Goal: Book appointment/travel/reservation

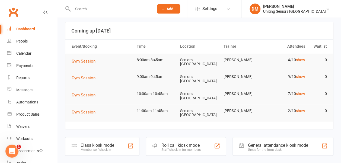
scroll to position [26, 0]
click at [301, 60] on link "show" at bounding box center [300, 60] width 9 height 4
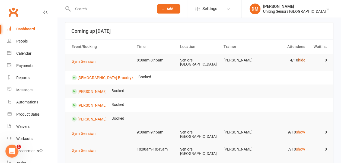
click at [301, 60] on link "hide" at bounding box center [301, 60] width 7 height 4
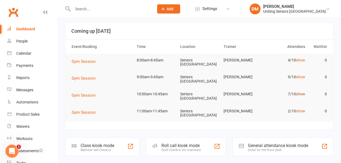
click at [301, 93] on link "show" at bounding box center [300, 94] width 9 height 4
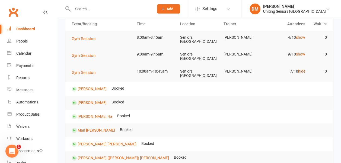
scroll to position [48, 0]
click at [300, 71] on link "hide" at bounding box center [301, 72] width 7 height 4
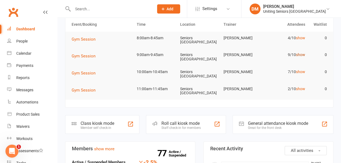
click at [299, 55] on link "show" at bounding box center [300, 55] width 9 height 4
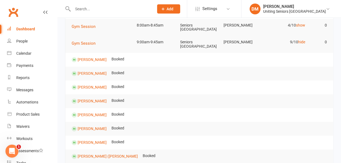
scroll to position [47, 0]
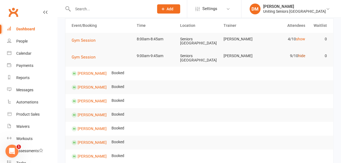
click at [302, 54] on link "hide" at bounding box center [301, 56] width 7 height 4
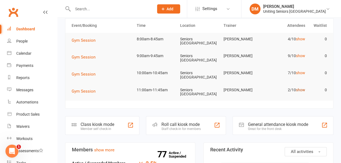
click at [300, 90] on link "show" at bounding box center [300, 90] width 9 height 4
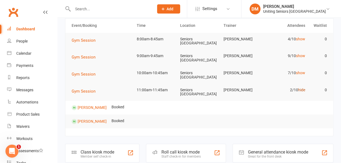
click at [300, 90] on link "hide" at bounding box center [301, 90] width 7 height 4
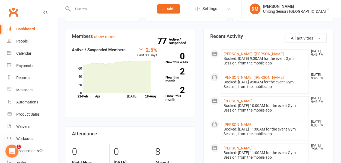
scroll to position [161, 0]
click at [27, 51] on div "Calendar" at bounding box center [23, 53] width 15 height 4
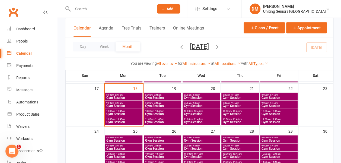
scroll to position [160, 0]
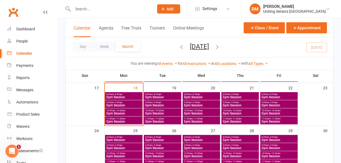
click at [264, 112] on span "Gym Session" at bounding box center [278, 113] width 35 height 3
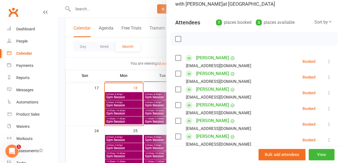
scroll to position [0, 0]
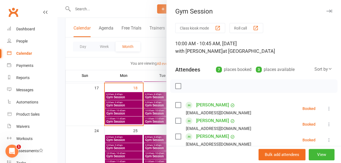
click at [325, 8] on button "button" at bounding box center [328, 11] width 7 height 7
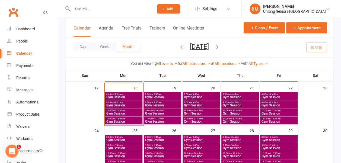
click at [243, 111] on span "10:00am - 10:45am" at bounding box center [239, 110] width 35 height 2
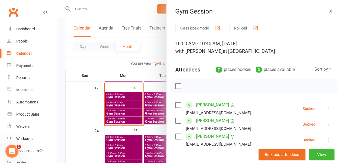
click at [325, 9] on button "button" at bounding box center [328, 11] width 7 height 7
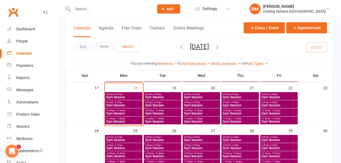
click at [250, 95] on span "8:00am - 8:45am" at bounding box center [239, 94] width 35 height 2
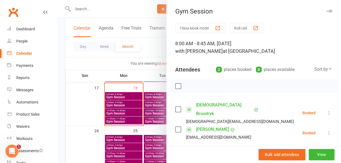
click at [326, 10] on icon "button" at bounding box center [329, 10] width 6 height 3
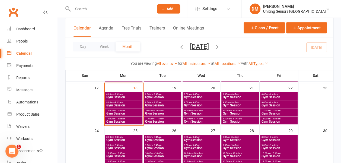
click at [252, 104] on span "Gym Session" at bounding box center [239, 105] width 35 height 3
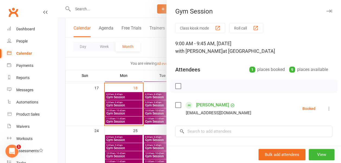
click at [326, 12] on icon "button" at bounding box center [329, 10] width 6 height 3
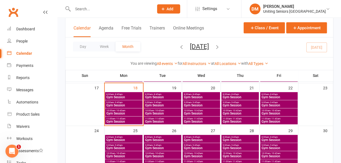
click at [248, 119] on span "11:00am - 11:45am" at bounding box center [239, 119] width 35 height 2
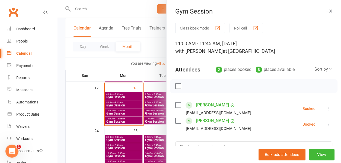
click at [326, 11] on icon "button" at bounding box center [329, 10] width 6 height 3
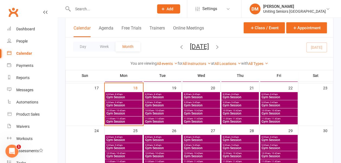
click at [169, 96] on span "Gym Session" at bounding box center [162, 97] width 35 height 3
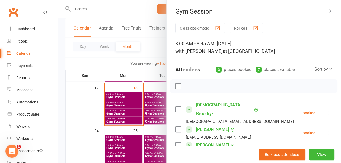
click at [326, 10] on icon "button" at bounding box center [329, 10] width 6 height 3
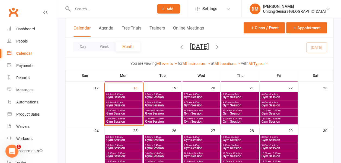
click at [154, 102] on span "- 9:45am" at bounding box center [157, 102] width 9 height 2
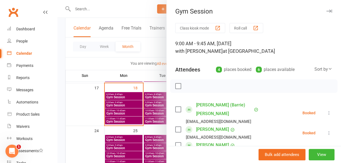
click at [326, 12] on icon "button" at bounding box center [329, 10] width 6 height 3
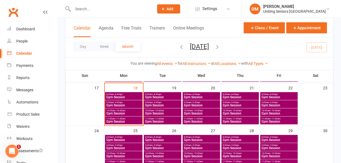
click at [173, 112] on span "10:00am - 10:45am" at bounding box center [162, 110] width 35 height 2
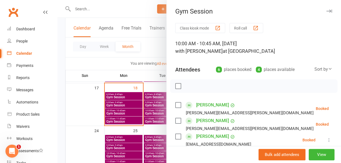
click at [325, 9] on button "button" at bounding box center [328, 11] width 7 height 7
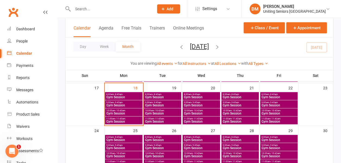
click at [173, 118] on span "11:00am - 11:45am" at bounding box center [162, 119] width 35 height 2
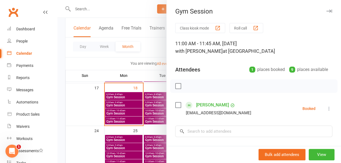
click at [326, 11] on icon "button" at bounding box center [329, 10] width 6 height 3
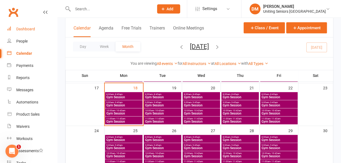
click at [21, 29] on div "Dashboard" at bounding box center [25, 29] width 19 height 4
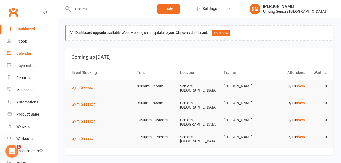
click at [23, 54] on div "Calendar" at bounding box center [23, 53] width 15 height 4
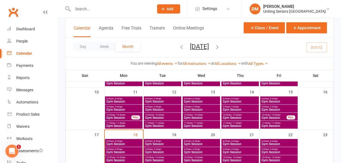
scroll to position [113, 0]
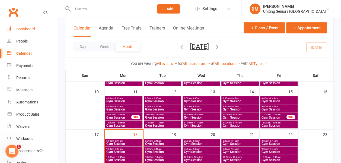
click at [19, 31] on div "Dashboard" at bounding box center [25, 29] width 19 height 4
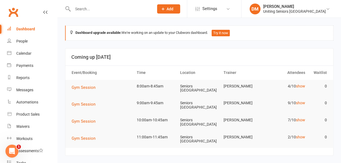
click at [19, 31] on div "Dashboard" at bounding box center [25, 29] width 19 height 4
click at [301, 119] on link "show" at bounding box center [300, 120] width 9 height 4
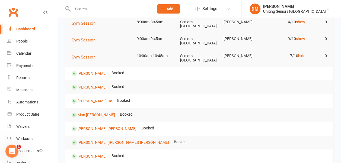
scroll to position [43, 0]
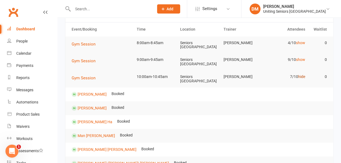
click at [301, 76] on link "hide" at bounding box center [301, 76] width 7 height 4
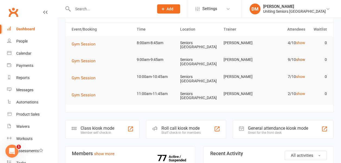
click at [300, 59] on link "show" at bounding box center [300, 59] width 9 height 4
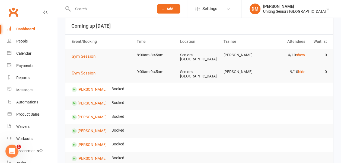
scroll to position [31, 0]
click at [301, 71] on link "hide" at bounding box center [301, 72] width 7 height 4
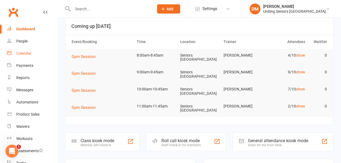
click at [26, 54] on div "Calendar" at bounding box center [23, 53] width 15 height 4
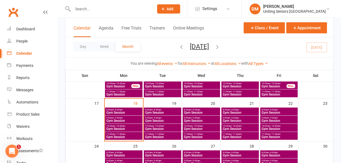
scroll to position [145, 0]
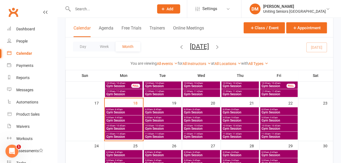
click at [154, 125] on span "- 10:45am" at bounding box center [159, 126] width 10 height 2
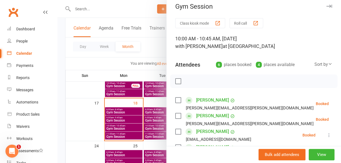
scroll to position [0, 0]
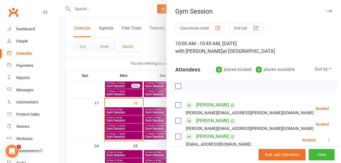
click at [326, 12] on icon "button" at bounding box center [329, 10] width 6 height 3
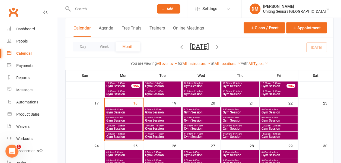
click at [234, 126] on span "- 10:45am" at bounding box center [236, 126] width 10 height 2
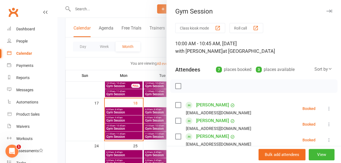
click at [326, 10] on icon "button" at bounding box center [329, 10] width 6 height 3
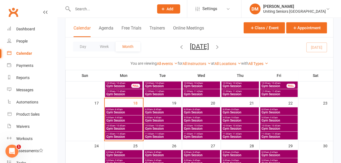
click at [120, 109] on span "- 8:45am" at bounding box center [118, 109] width 9 height 2
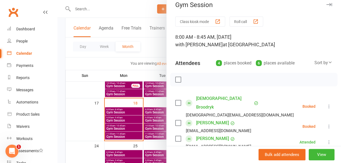
scroll to position [6, 0]
click at [326, 5] on icon "button" at bounding box center [329, 4] width 6 height 3
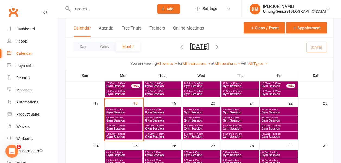
click at [228, 127] on span "Gym Session" at bounding box center [239, 128] width 35 height 3
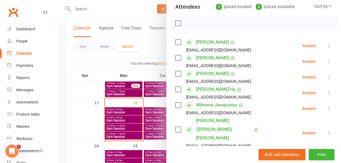
scroll to position [0, 0]
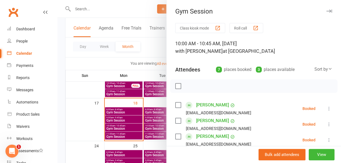
click at [326, 9] on icon "button" at bounding box center [329, 10] width 6 height 3
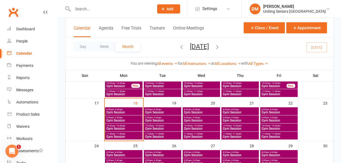
click at [149, 126] on span "10:00am - 10:45am" at bounding box center [162, 126] width 35 height 2
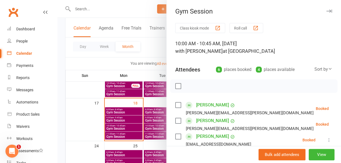
click at [326, 11] on icon "button" at bounding box center [329, 10] width 6 height 3
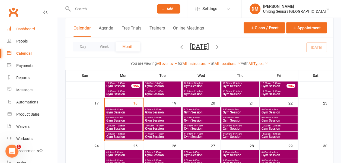
click at [35, 30] on link "Dashboard" at bounding box center [32, 29] width 50 height 12
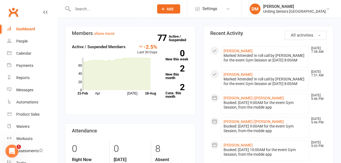
scroll to position [164, 0]
click at [90, 10] on input "text" at bounding box center [110, 9] width 79 height 8
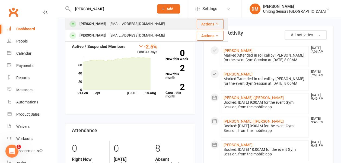
type input "barbara ke"
click at [98, 25] on div "[PERSON_NAME]" at bounding box center [93, 24] width 30 height 8
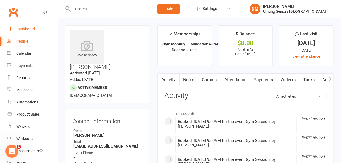
click at [21, 30] on div "Dashboard" at bounding box center [25, 29] width 19 height 4
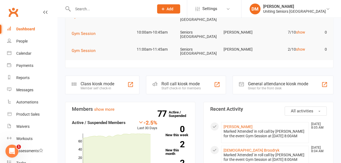
scroll to position [88, 0]
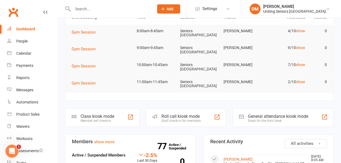
scroll to position [51, 0]
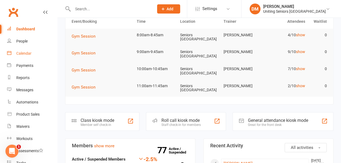
click at [30, 50] on link "Calendar" at bounding box center [32, 53] width 50 height 12
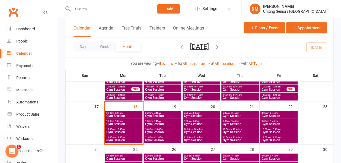
scroll to position [142, 0]
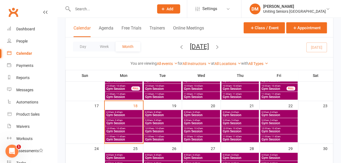
click at [150, 112] on span "8:00am - 8:45am" at bounding box center [162, 112] width 35 height 2
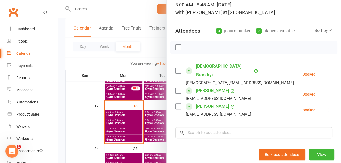
scroll to position [0, 0]
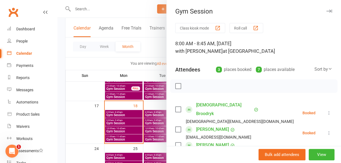
click at [326, 10] on icon "button" at bounding box center [329, 10] width 6 height 3
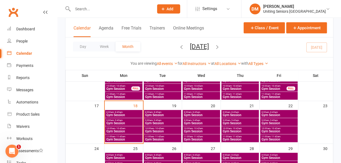
click at [160, 120] on span "- 9:45am" at bounding box center [157, 120] width 9 height 2
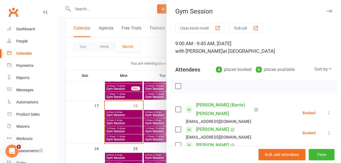
click at [326, 9] on icon "button" at bounding box center [329, 10] width 6 height 3
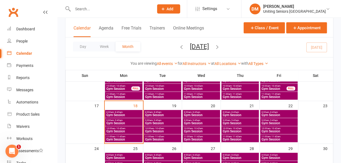
click at [154, 130] on span "Gym Session" at bounding box center [162, 131] width 35 height 3
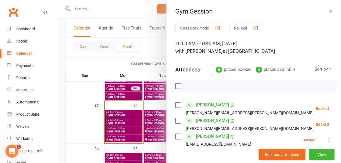
click at [326, 10] on icon "button" at bounding box center [329, 10] width 6 height 3
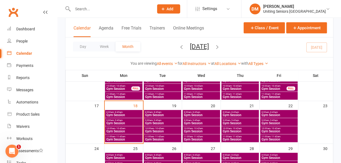
click at [164, 127] on div "10:00am - 10:45am Gym Session" at bounding box center [162, 130] width 37 height 8
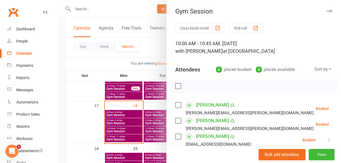
click at [326, 11] on icon "button" at bounding box center [329, 10] width 6 height 3
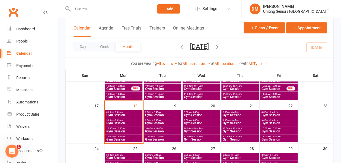
click at [170, 136] on span "11:00am - 11:45am" at bounding box center [162, 136] width 35 height 2
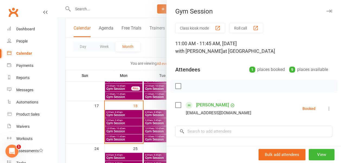
click at [326, 12] on icon "button" at bounding box center [329, 10] width 6 height 3
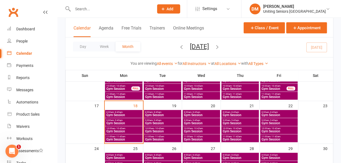
click at [226, 137] on span "11:00am - 11:45am" at bounding box center [239, 136] width 35 height 2
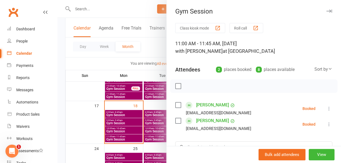
click at [326, 10] on icon "button" at bounding box center [329, 10] width 6 height 3
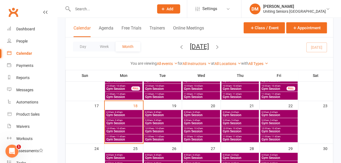
click at [239, 129] on span "- 10:45am" at bounding box center [236, 128] width 10 height 2
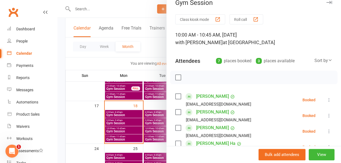
scroll to position [8, 0]
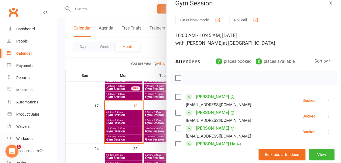
click at [326, 3] on icon "button" at bounding box center [329, 2] width 6 height 3
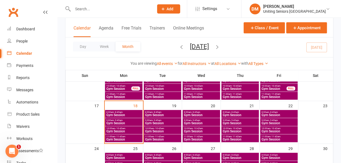
click at [269, 119] on span "- 9:45am" at bounding box center [273, 120] width 9 height 2
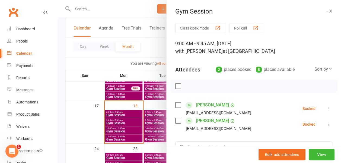
click at [325, 8] on button "button" at bounding box center [328, 11] width 7 height 7
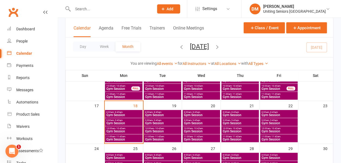
click at [265, 137] on span "11:00am - 11:45am" at bounding box center [278, 136] width 35 height 2
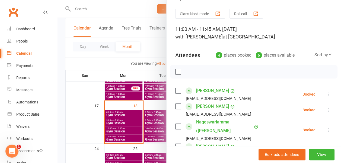
scroll to position [0, 0]
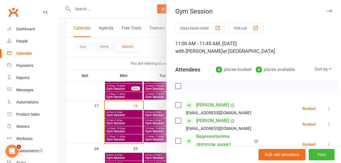
click at [326, 10] on icon "button" at bounding box center [329, 10] width 6 height 3
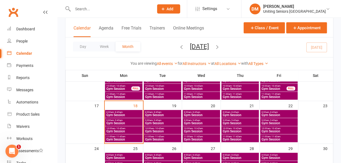
click at [264, 130] on span "Gym Session" at bounding box center [278, 131] width 35 height 3
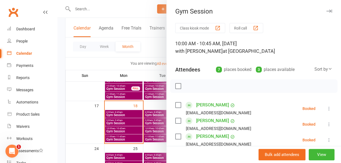
click at [325, 8] on button "button" at bounding box center [328, 11] width 7 height 7
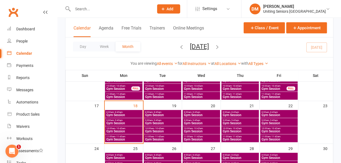
click at [264, 119] on span "9:00am - 9:45am" at bounding box center [278, 120] width 35 height 2
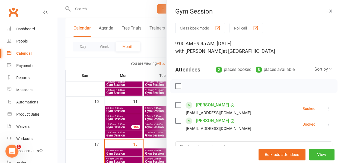
scroll to position [103, 0]
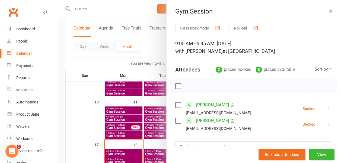
click at [326, 12] on icon "button" at bounding box center [329, 10] width 6 height 3
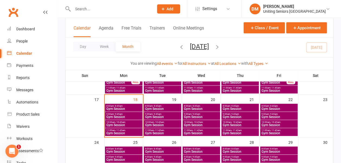
scroll to position [149, 0]
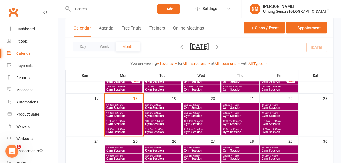
click at [266, 113] on span "9:00am - 9:45am" at bounding box center [278, 113] width 35 height 2
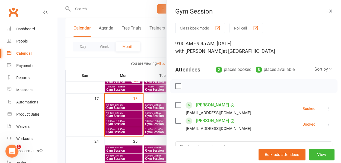
click at [326, 11] on icon "button" at bounding box center [329, 10] width 6 height 3
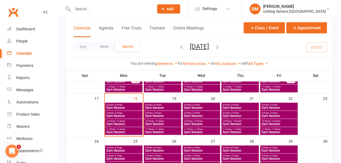
click at [233, 112] on span "- 9:45am" at bounding box center [234, 113] width 9 height 2
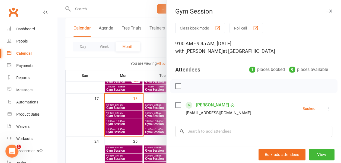
click at [326, 11] on icon "button" at bounding box center [329, 10] width 6 height 3
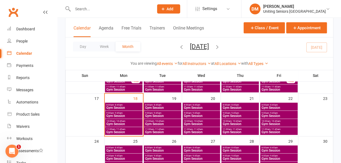
click at [285, 105] on span "8:00am - 8:45am" at bounding box center [278, 105] width 35 height 2
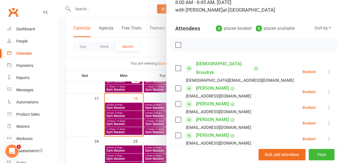
scroll to position [0, 0]
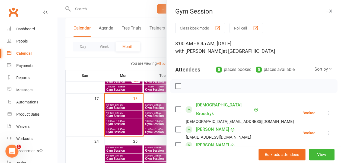
click at [326, 12] on icon "button" at bounding box center [329, 10] width 6 height 3
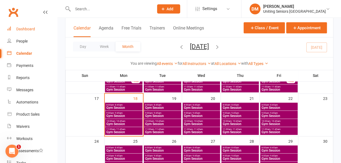
click at [35, 27] on link "Dashboard" at bounding box center [32, 29] width 50 height 12
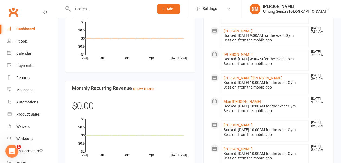
scroll to position [379, 0]
click at [21, 56] on link "Calendar" at bounding box center [32, 53] width 50 height 12
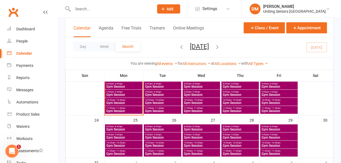
scroll to position [171, 0]
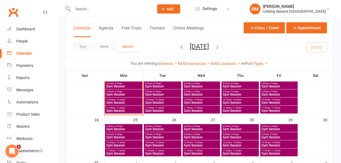
click at [121, 127] on span "- 8:45am" at bounding box center [118, 126] width 9 height 2
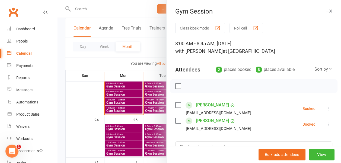
click at [326, 12] on icon "button" at bounding box center [329, 10] width 6 height 3
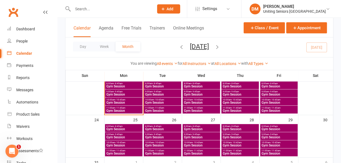
click at [136, 138] on span "Gym Session" at bounding box center [123, 137] width 35 height 3
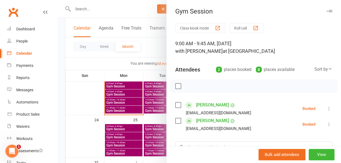
click at [326, 10] on icon "button" at bounding box center [329, 10] width 6 height 3
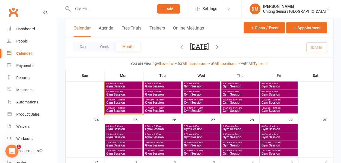
click at [115, 135] on span "- 9:45am" at bounding box center [118, 134] width 9 height 2
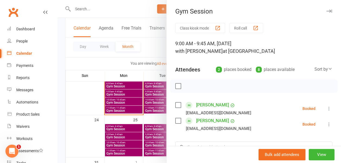
click at [326, 10] on icon "button" at bounding box center [329, 10] width 6 height 3
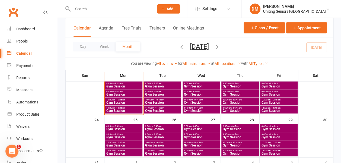
click at [121, 144] on span "Gym Session" at bounding box center [123, 145] width 35 height 3
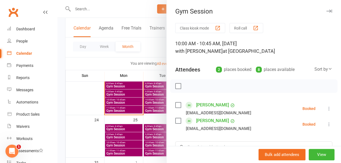
click at [315, 12] on div "Gym Session" at bounding box center [253, 12] width 174 height 8
click at [326, 11] on icon "button" at bounding box center [329, 10] width 6 height 3
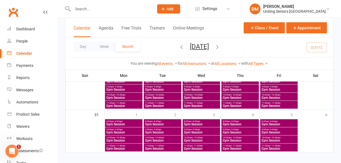
scroll to position [219, 0]
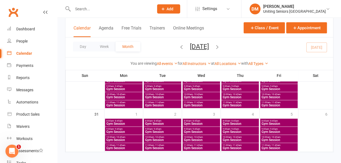
click at [123, 129] on span "9:00am - 9:45am" at bounding box center [123, 129] width 35 height 2
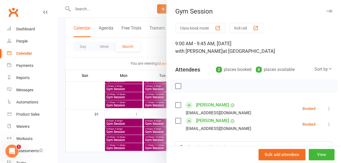
click at [326, 12] on icon "button" at bounding box center [329, 10] width 6 height 3
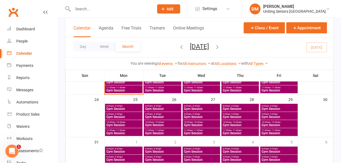
scroll to position [191, 0]
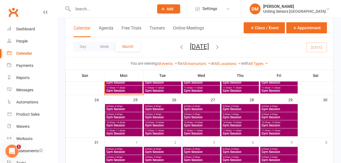
click at [123, 114] on span "9:00am - 9:45am" at bounding box center [123, 114] width 35 height 2
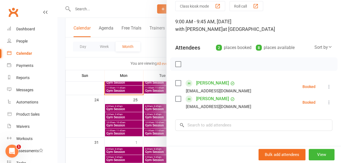
scroll to position [22, 0]
drag, startPoint x: 208, startPoint y: 124, endPoint x: 210, endPoint y: 122, distance: 3.2
click at [210, 122] on input "search" at bounding box center [253, 124] width 157 height 11
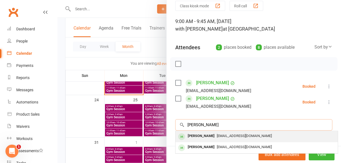
type input "barbara kei"
click at [202, 136] on div "[PERSON_NAME]" at bounding box center [200, 136] width 31 height 8
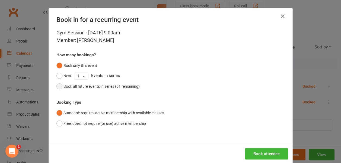
click at [57, 85] on button "Book all future events in series (51 remaining)" at bounding box center [97, 86] width 83 height 10
click at [251, 151] on button "Book attendee" at bounding box center [266, 153] width 43 height 11
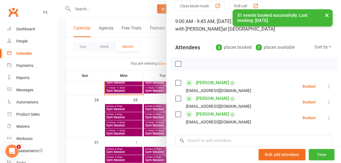
click at [328, 14] on button "×" at bounding box center [327, 15] width 10 height 12
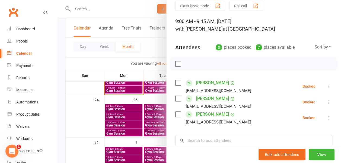
scroll to position [0, 0]
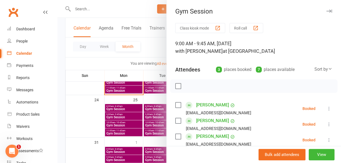
click at [326, 10] on icon "button" at bounding box center [329, 10] width 6 height 3
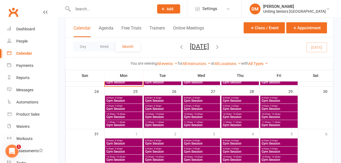
scroll to position [199, 0]
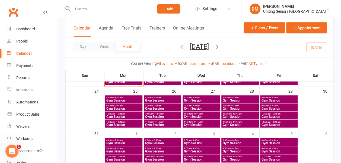
click at [199, 105] on span "- 9:45am" at bounding box center [195, 106] width 9 height 2
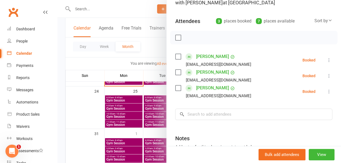
scroll to position [0, 0]
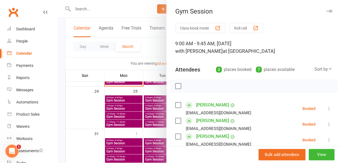
click at [326, 12] on icon "button" at bounding box center [329, 10] width 6 height 3
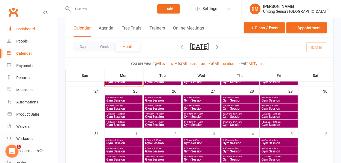
click at [25, 31] on link "Dashboard" at bounding box center [32, 29] width 50 height 12
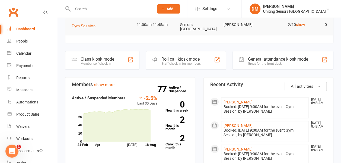
scroll to position [114, 0]
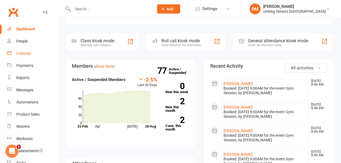
click at [30, 52] on div "Calendar" at bounding box center [23, 53] width 15 height 4
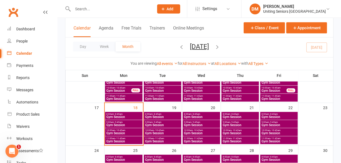
scroll to position [140, 0]
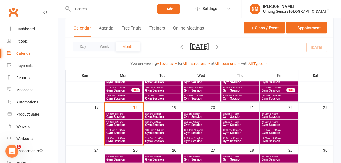
click at [135, 123] on span "9:00am - 9:45am" at bounding box center [123, 122] width 35 height 2
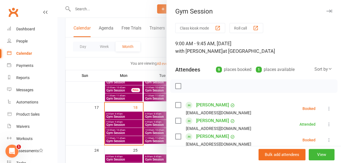
click at [326, 108] on icon at bounding box center [328, 108] width 5 height 5
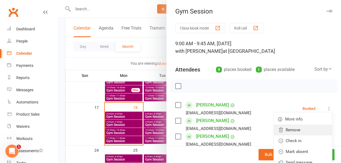
click at [296, 129] on link "Remove" at bounding box center [302, 130] width 58 height 11
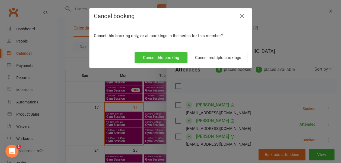
click at [168, 62] on button "Cancel this booking" at bounding box center [160, 57] width 53 height 11
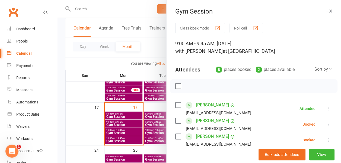
click at [316, 9] on div "Gym Session" at bounding box center [253, 12] width 174 height 8
click at [326, 11] on icon "button" at bounding box center [329, 10] width 6 height 3
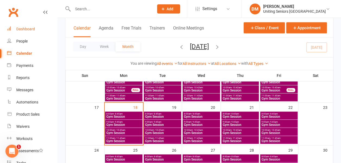
click at [22, 27] on div "Dashboard" at bounding box center [25, 29] width 19 height 4
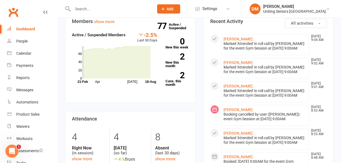
scroll to position [160, 0]
